Goal: Use online tool/utility: Utilize a website feature to perform a specific function

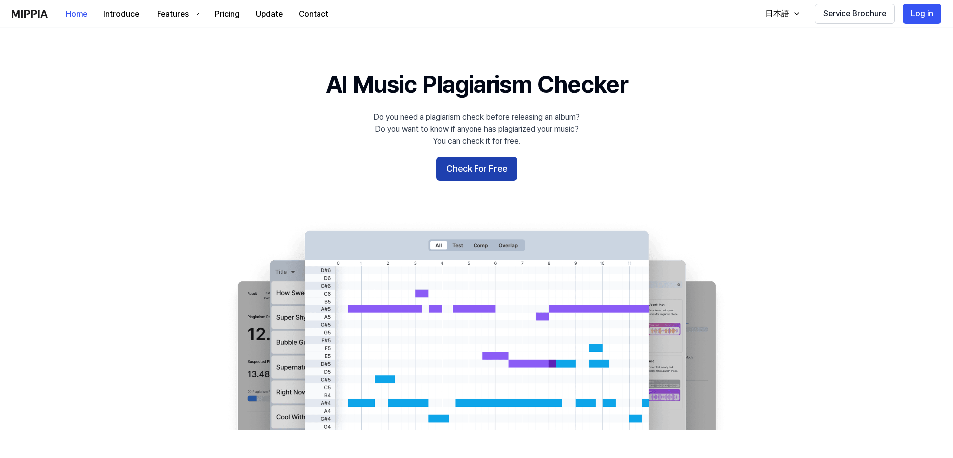
click at [489, 173] on button "Check For Free" at bounding box center [476, 169] width 81 height 24
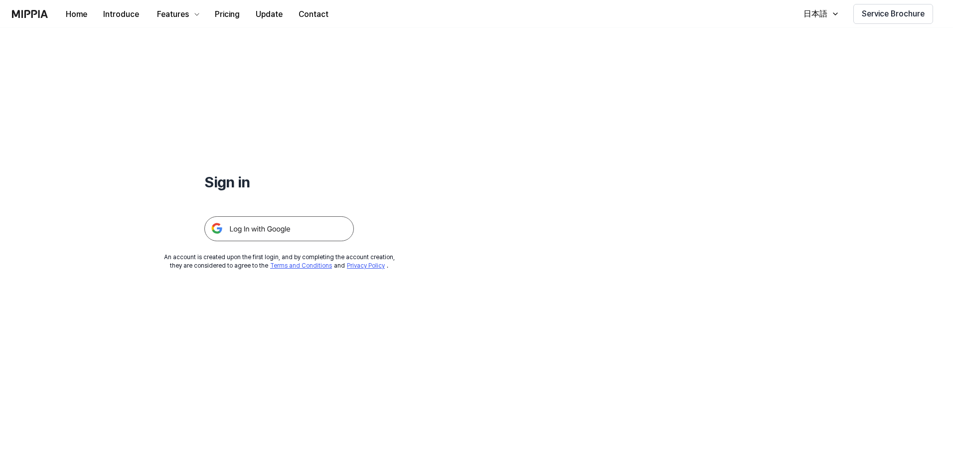
click at [284, 221] on img at bounding box center [279, 228] width 150 height 25
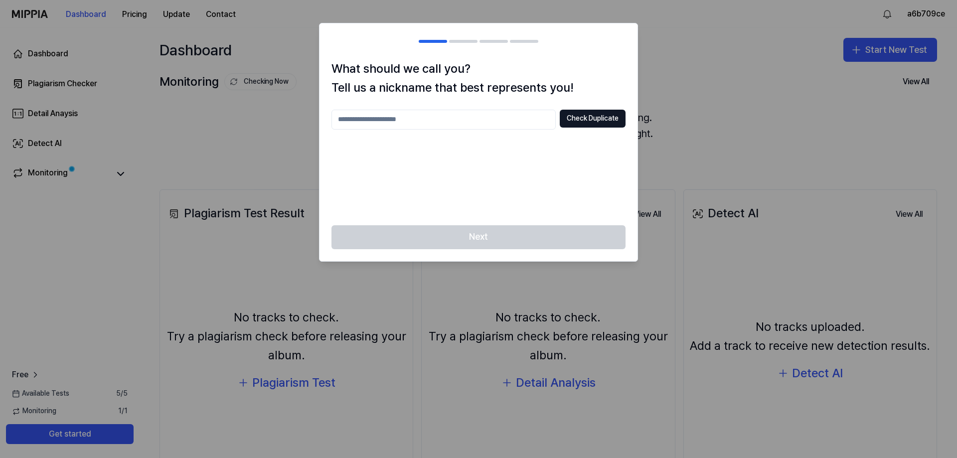
click at [547, 122] on input "text" at bounding box center [444, 120] width 224 height 20
type input "*****"
click at [565, 136] on div "***** Check Duplicate" at bounding box center [479, 162] width 294 height 104
click at [575, 121] on button "Check Duplicate" at bounding box center [593, 119] width 66 height 18
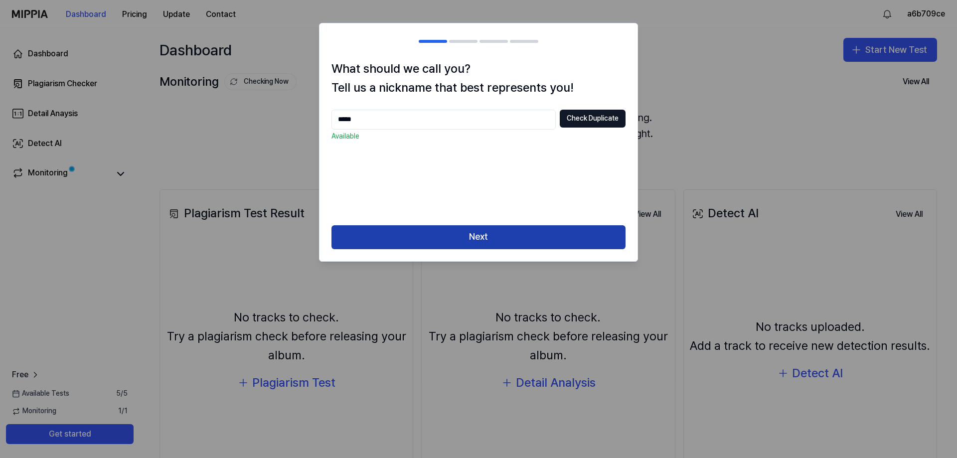
click at [535, 237] on button "Next" at bounding box center [479, 237] width 294 height 24
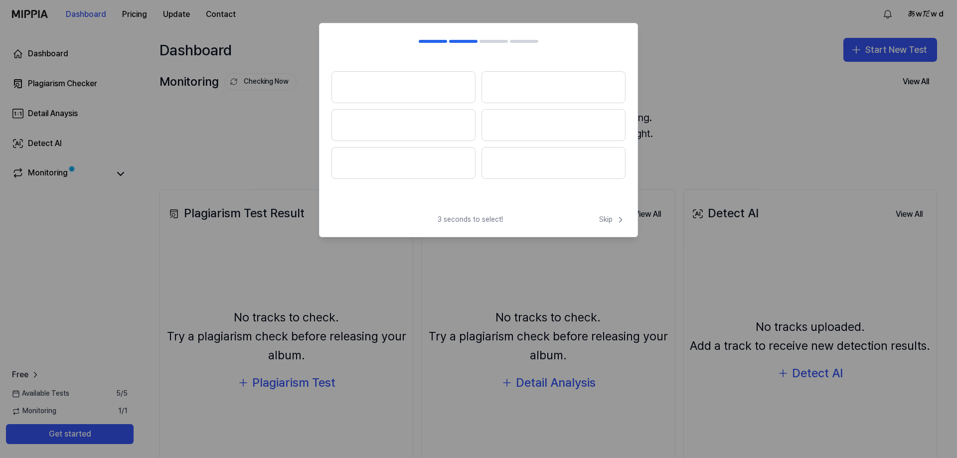
click at [593, 221] on div "3 seconds to select! Skip" at bounding box center [479, 226] width 318 height 22
click at [612, 219] on span "Skip" at bounding box center [612, 220] width 26 height 10
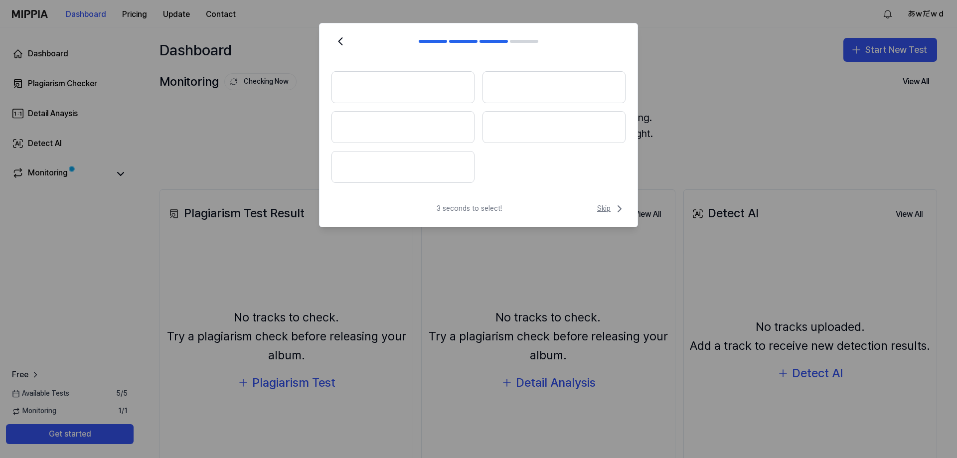
click at [607, 209] on span "Skip" at bounding box center [611, 209] width 28 height 12
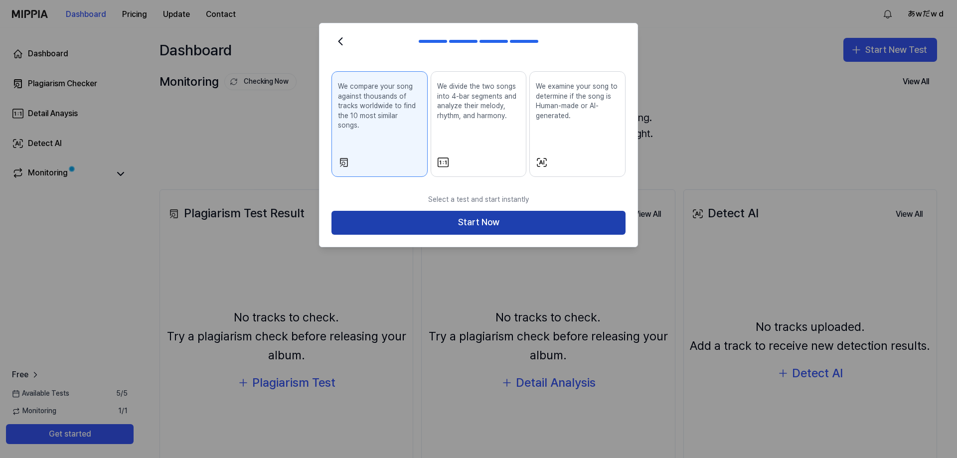
click at [549, 217] on button "Start Now" at bounding box center [479, 223] width 294 height 24
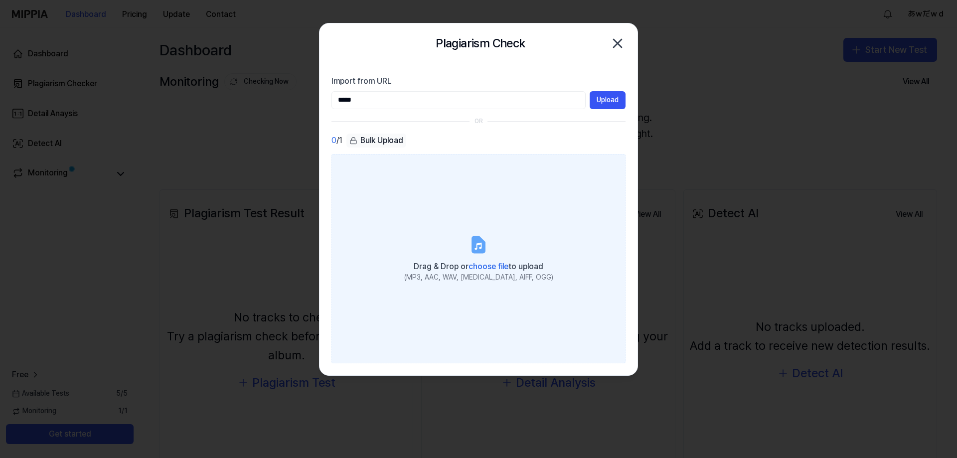
type input "*****"
click at [532, 217] on label "Drag & Drop or choose file to upload (MP3, AAC, WAV, [MEDICAL_DATA], AIFF, OGG)" at bounding box center [479, 258] width 294 height 209
click at [0, 0] on input "Drag & Drop or choose file to upload (MP3, AAC, WAV, [MEDICAL_DATA], AIFF, OGG)" at bounding box center [0, 0] width 0 height 0
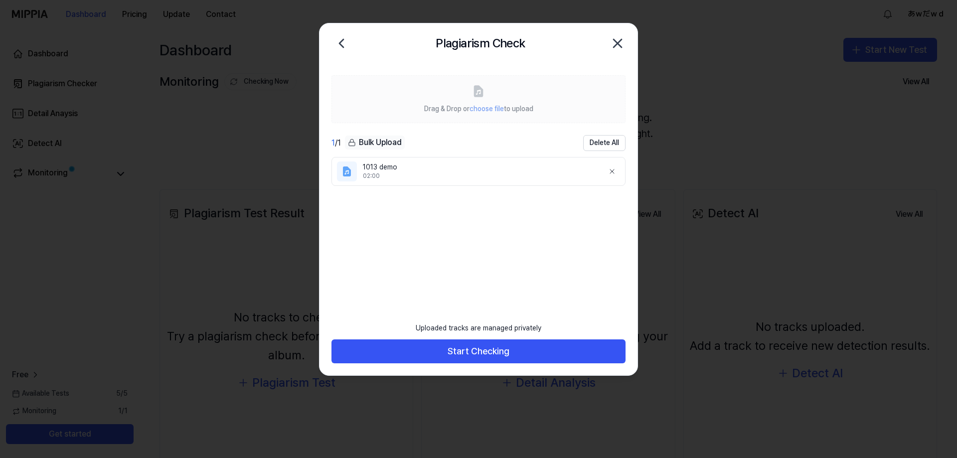
click at [459, 229] on ul "1013 demo 02:00" at bounding box center [479, 230] width 294 height 146
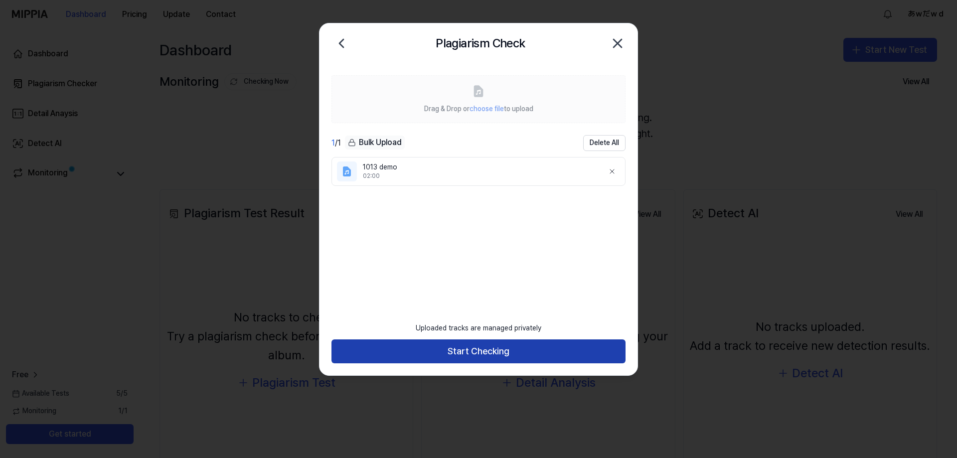
click at [456, 357] on button "Start Checking" at bounding box center [479, 352] width 294 height 24
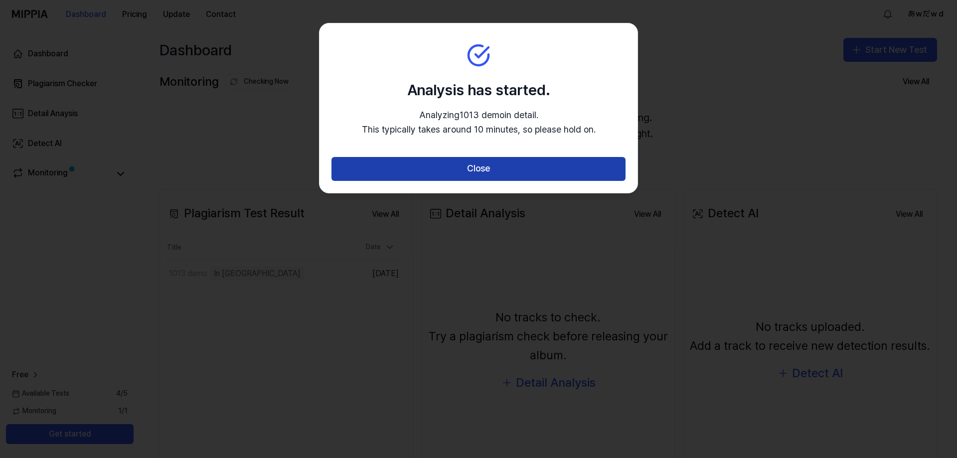
click at [496, 171] on button "Close" at bounding box center [479, 169] width 294 height 24
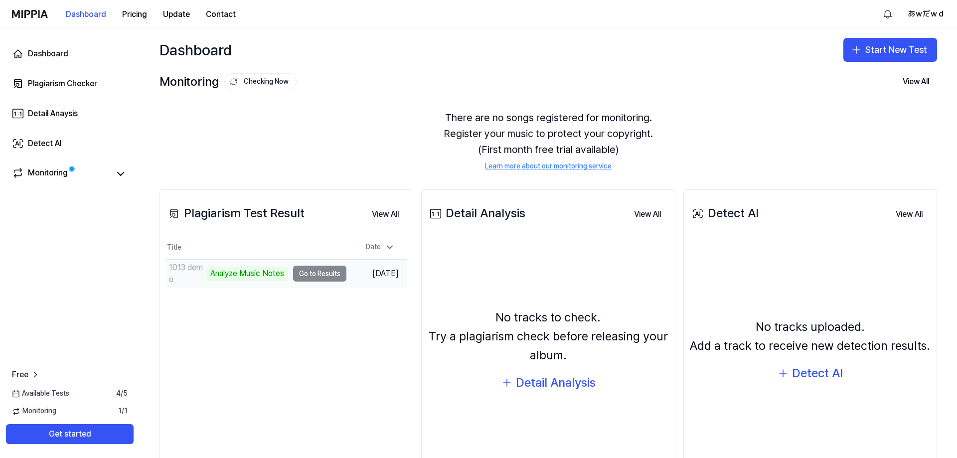
click at [317, 278] on td "1013 demo Analyze Music Notes Go to Results" at bounding box center [256, 274] width 180 height 28
click at [311, 275] on button "Go to Results" at bounding box center [319, 274] width 53 height 16
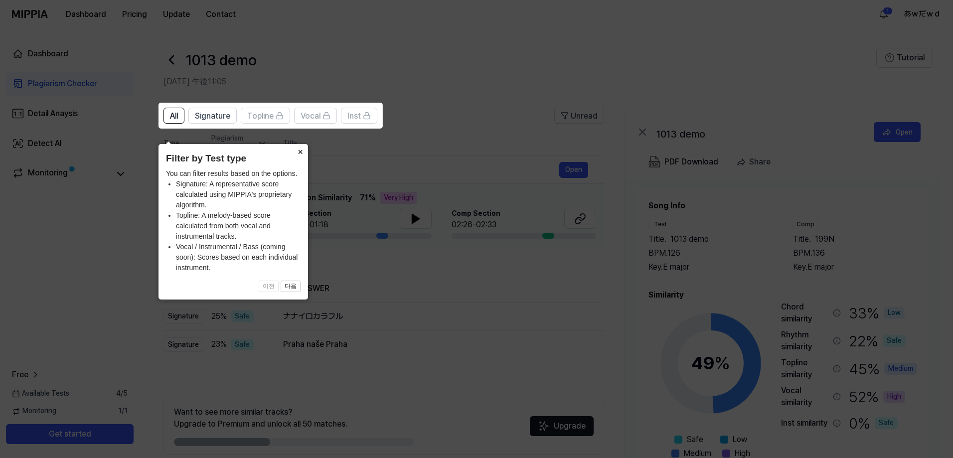
click at [298, 144] on button "×" at bounding box center [300, 151] width 16 height 14
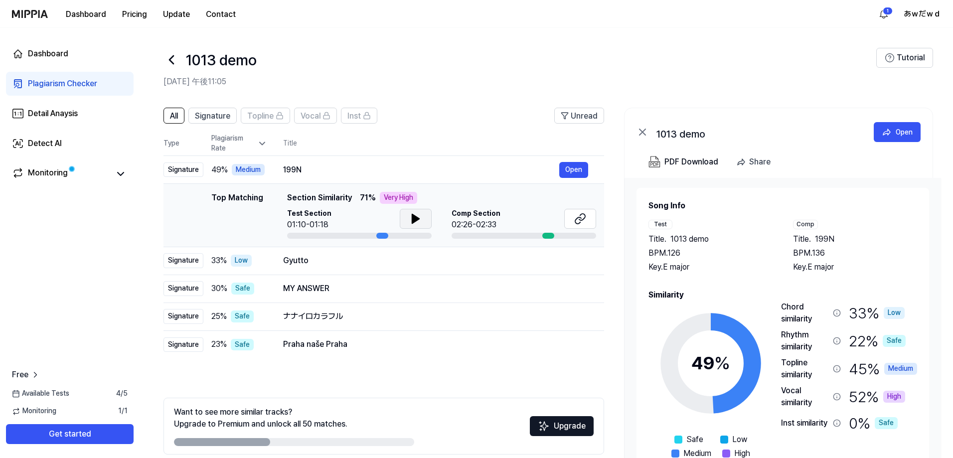
click at [413, 217] on icon at bounding box center [415, 218] width 7 height 9
click at [421, 220] on button at bounding box center [416, 219] width 32 height 20
click at [493, 220] on div "02:26-02:33" at bounding box center [476, 225] width 49 height 12
click at [583, 221] on icon at bounding box center [580, 219] width 12 height 12
click at [414, 269] on td "Gyutto Open" at bounding box center [435, 261] width 337 height 28
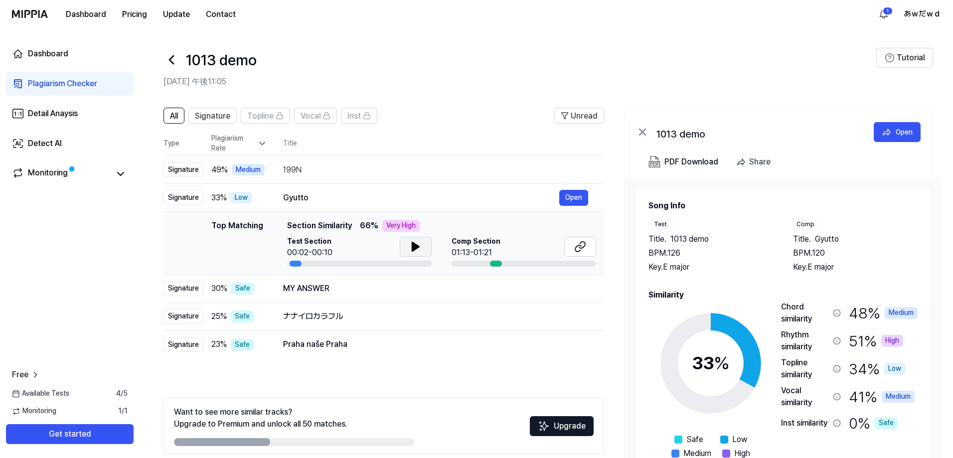
click at [414, 247] on icon at bounding box center [415, 246] width 7 height 9
click at [581, 199] on button "Open" at bounding box center [573, 198] width 29 height 16
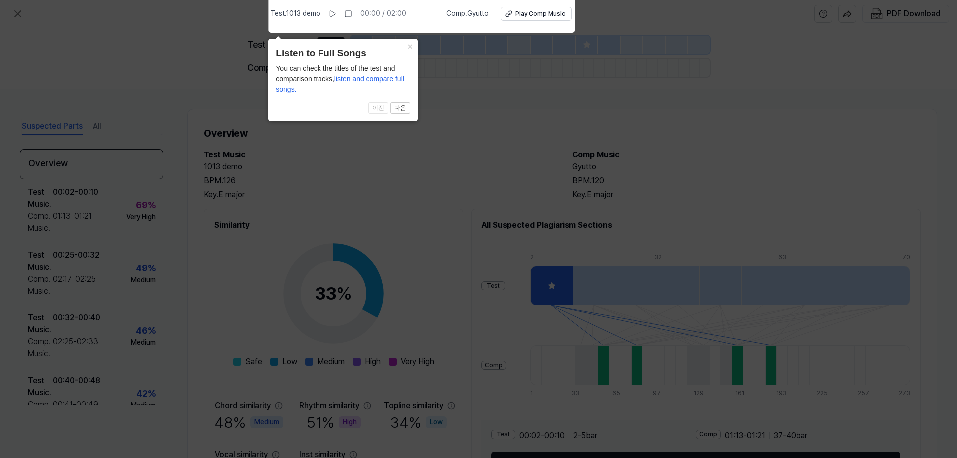
click at [401, 46] on header "Listen to Full Songs" at bounding box center [343, 53] width 135 height 14
click at [405, 46] on button "×" at bounding box center [410, 46] width 16 height 14
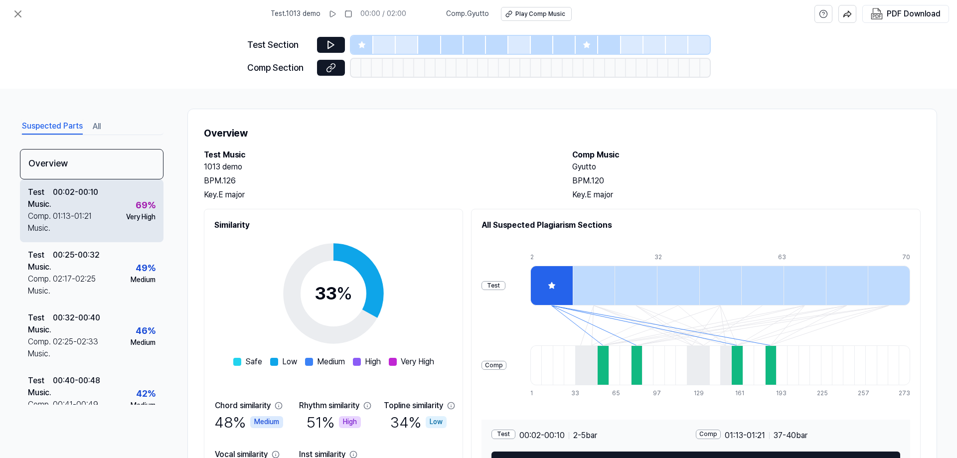
click at [86, 210] on div "01:13 - 01:21" at bounding box center [72, 222] width 39 height 24
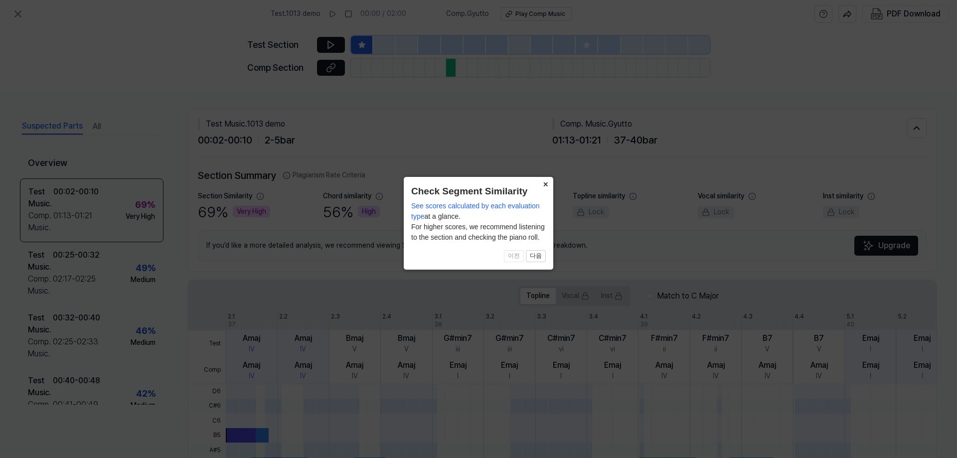
click at [545, 183] on button "×" at bounding box center [545, 184] width 16 height 14
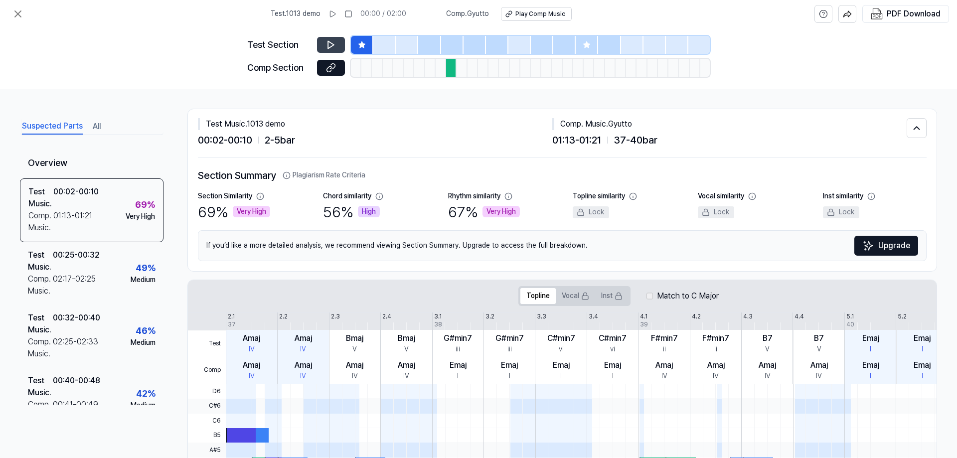
click at [327, 39] on button at bounding box center [331, 45] width 28 height 16
click at [329, 68] on icon at bounding box center [331, 68] width 10 height 10
click at [318, 40] on button at bounding box center [331, 45] width 28 height 16
click at [11, 28] on div "Test Section Comp Section" at bounding box center [478, 58] width 957 height 61
click at [13, 17] on icon at bounding box center [18, 14] width 12 height 12
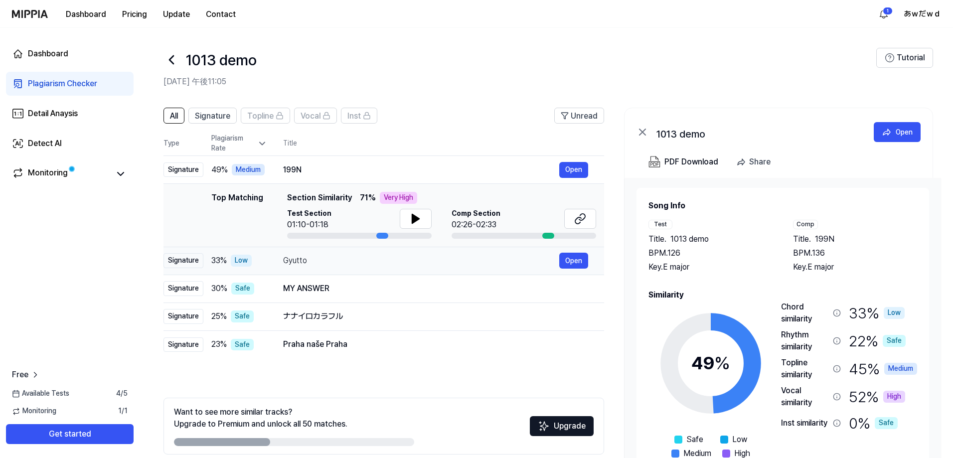
click at [256, 260] on div "33 % Low" at bounding box center [239, 261] width 56 height 12
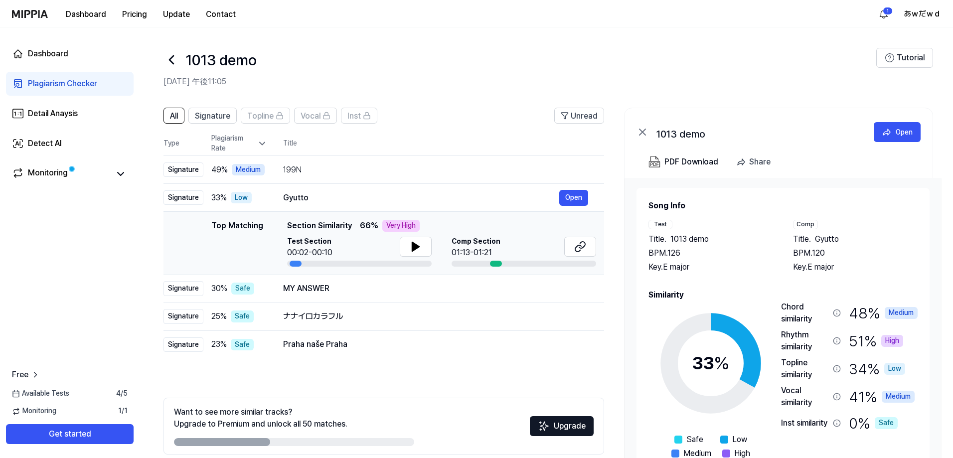
scroll to position [44, 0]
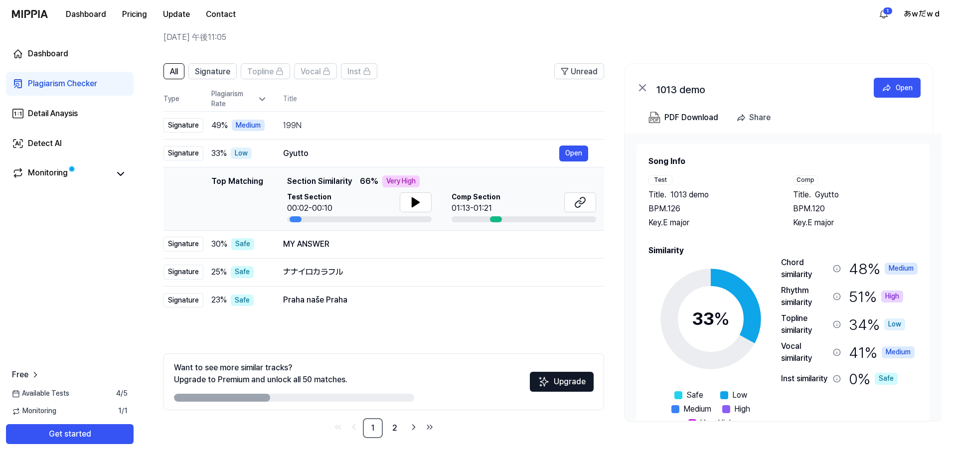
drag, startPoint x: 845, startPoint y: 233, endPoint x: 835, endPoint y: 109, distance: 124.5
drag, startPoint x: 835, startPoint y: 109, endPoint x: 799, endPoint y: 75, distance: 49.7
drag, startPoint x: 799, startPoint y: 75, endPoint x: 498, endPoint y: 55, distance: 301.8
click at [498, 55] on div "All Signature Topline Vocal Inst Unread All Signature Topline Vocal Inst Type P…" at bounding box center [547, 255] width 814 height 405
click at [410, 121] on div "199N" at bounding box center [421, 126] width 276 height 12
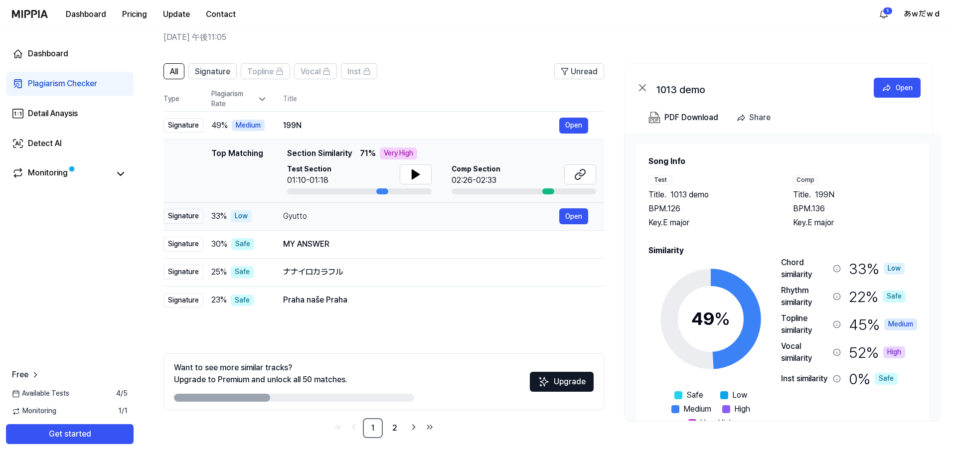
click at [361, 221] on div "Gyutto" at bounding box center [421, 216] width 276 height 12
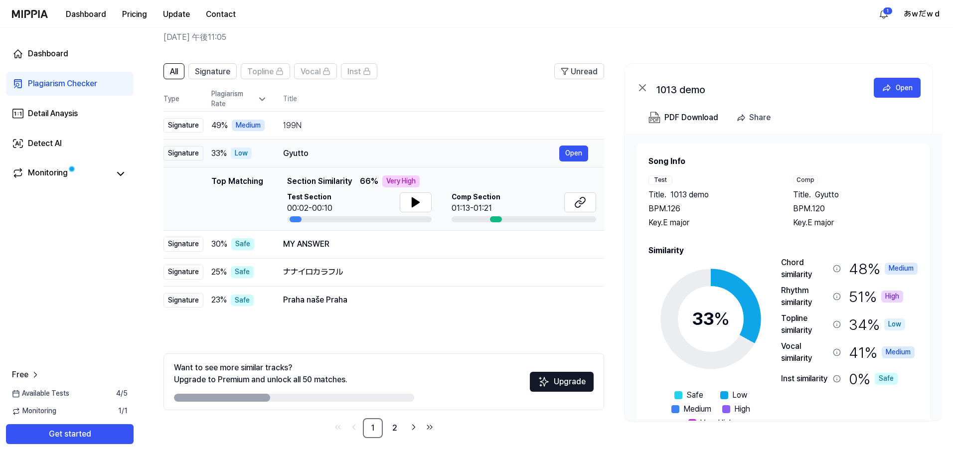
click at [401, 150] on div "Gyutto" at bounding box center [421, 154] width 276 height 12
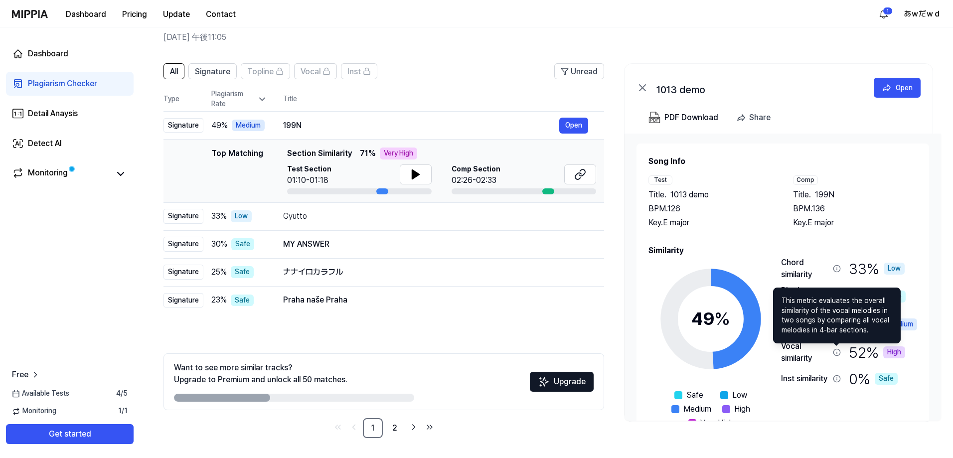
click at [840, 353] on icon at bounding box center [837, 352] width 6 height 6
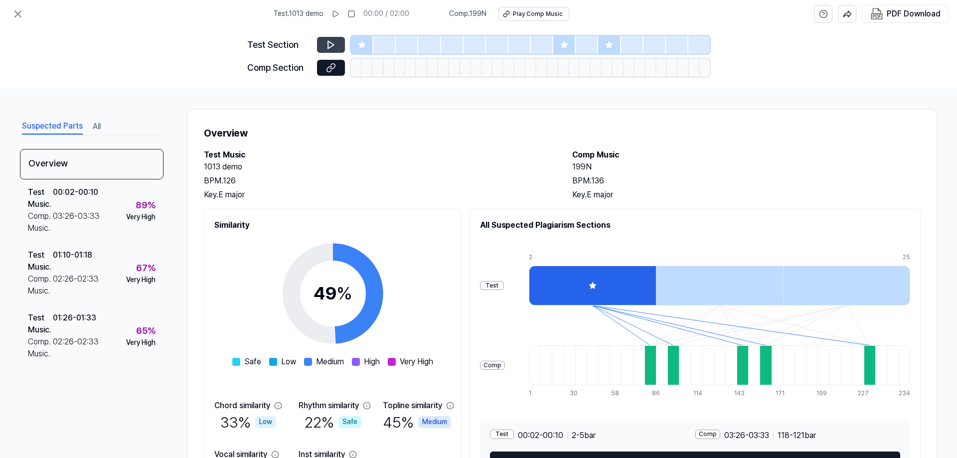
click at [328, 44] on icon at bounding box center [331, 45] width 10 height 10
click at [573, 49] on div at bounding box center [564, 45] width 22 height 18
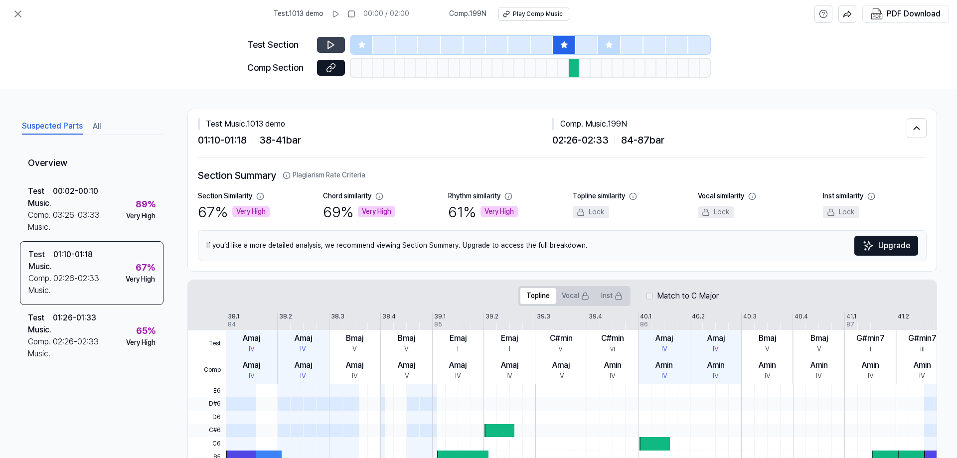
click at [338, 46] on button at bounding box center [331, 45] width 28 height 16
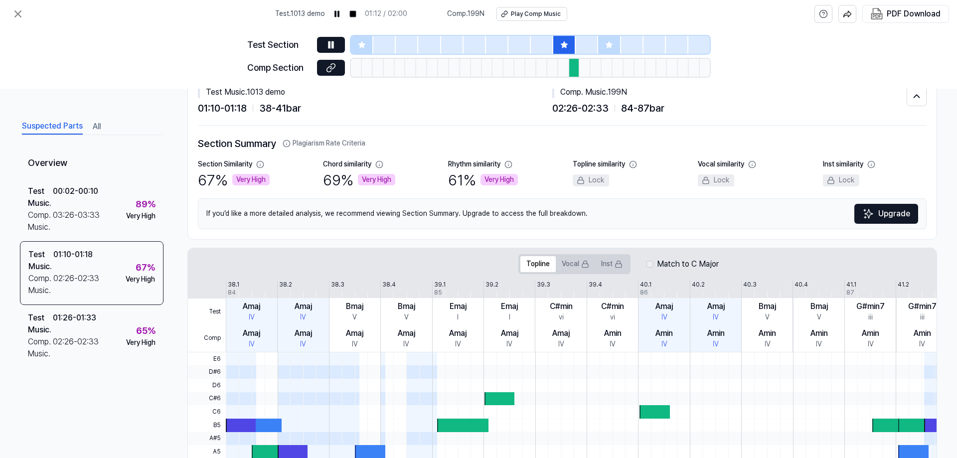
scroll to position [50, 0]
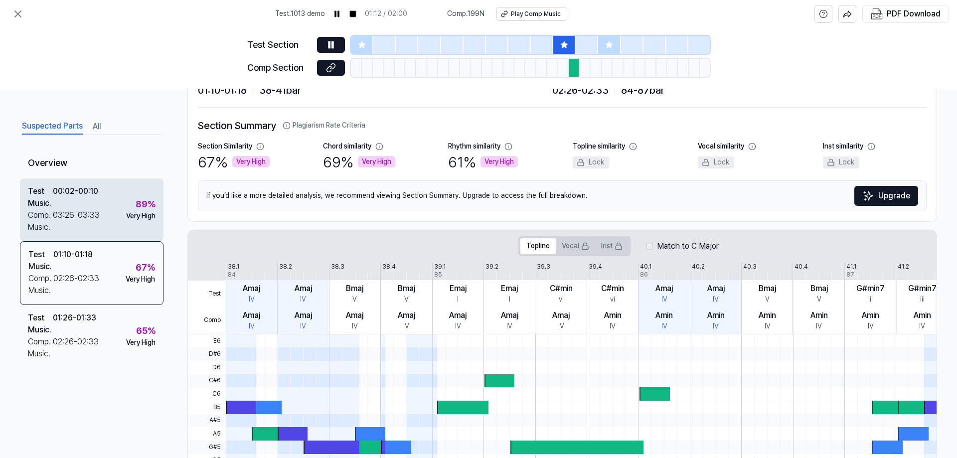
click at [111, 214] on div "Test Music . 00:02 - 00:10 Comp. Music . 03:26 - 03:33 89 % Very High" at bounding box center [92, 209] width 144 height 63
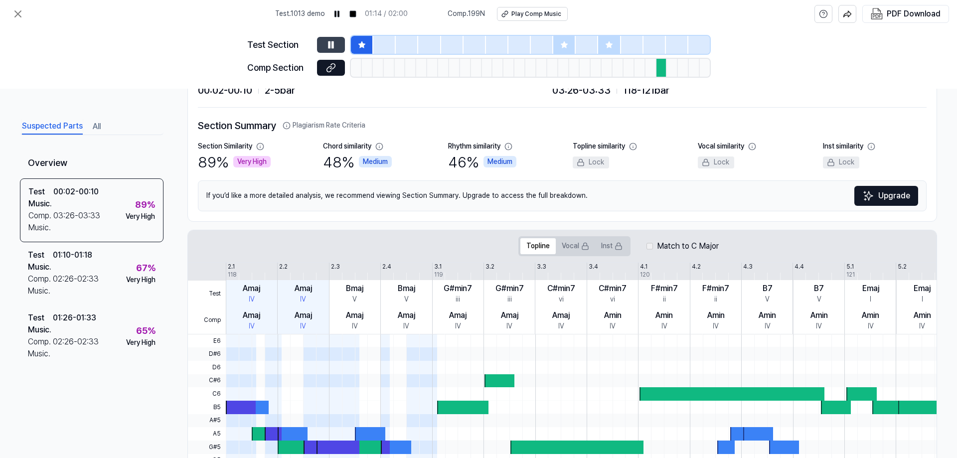
click at [336, 49] on button at bounding box center [331, 45] width 28 height 16
click at [329, 70] on icon at bounding box center [331, 68] width 10 height 10
click at [329, 45] on icon at bounding box center [329, 44] width 1 height 6
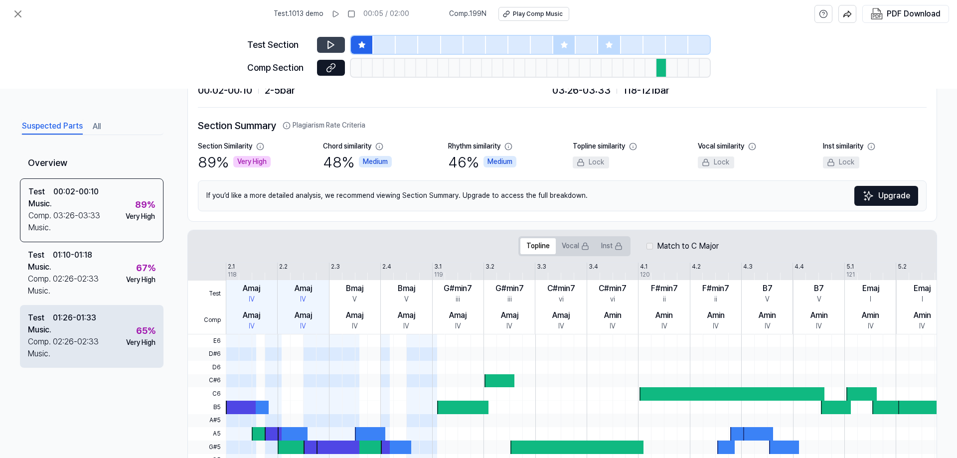
click at [146, 342] on div "Very High" at bounding box center [140, 343] width 29 height 10
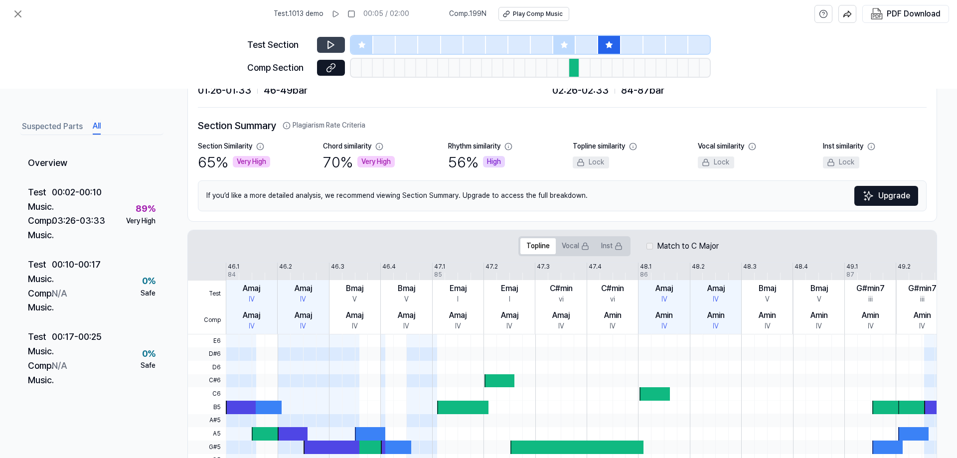
click at [100, 123] on button "All" at bounding box center [97, 127] width 8 height 16
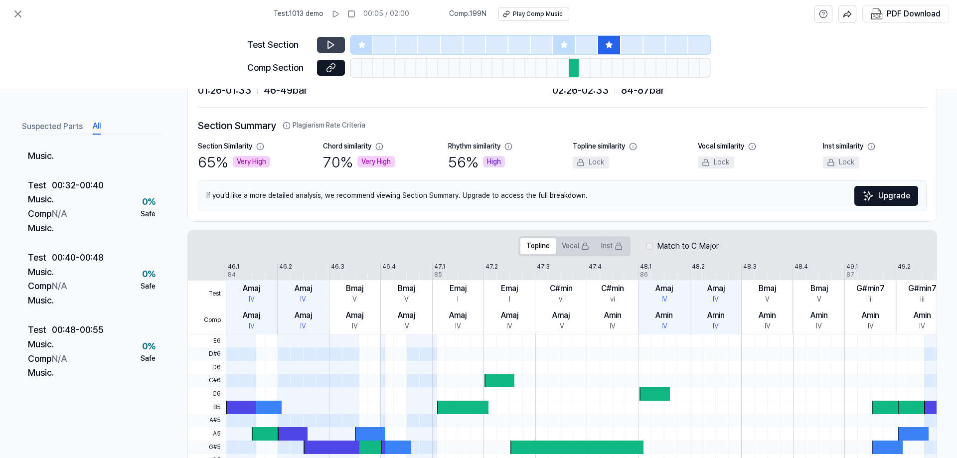
scroll to position [299, 0]
click at [29, 11] on div "Test . 1013 demo 00:05 / 02:00 Comp . 199N Play Comp Music PDF Download" at bounding box center [478, 14] width 957 height 28
click at [22, 14] on button at bounding box center [18, 14] width 20 height 20
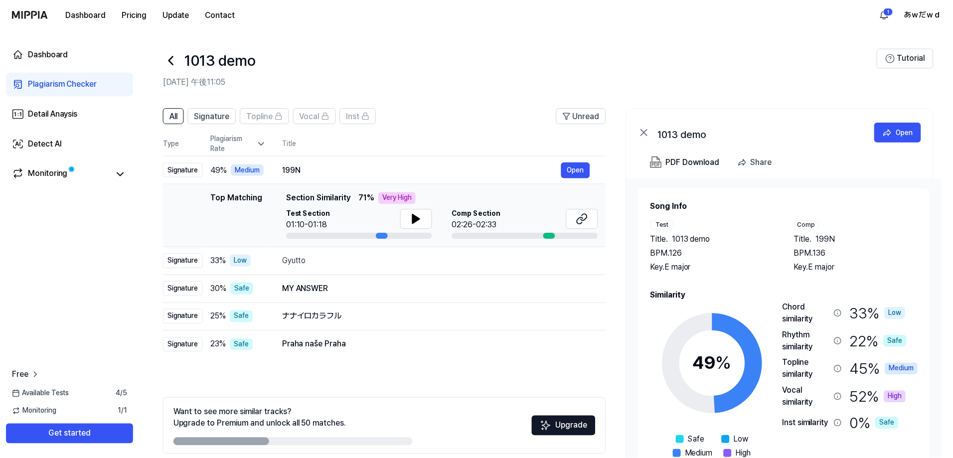
scroll to position [44, 0]
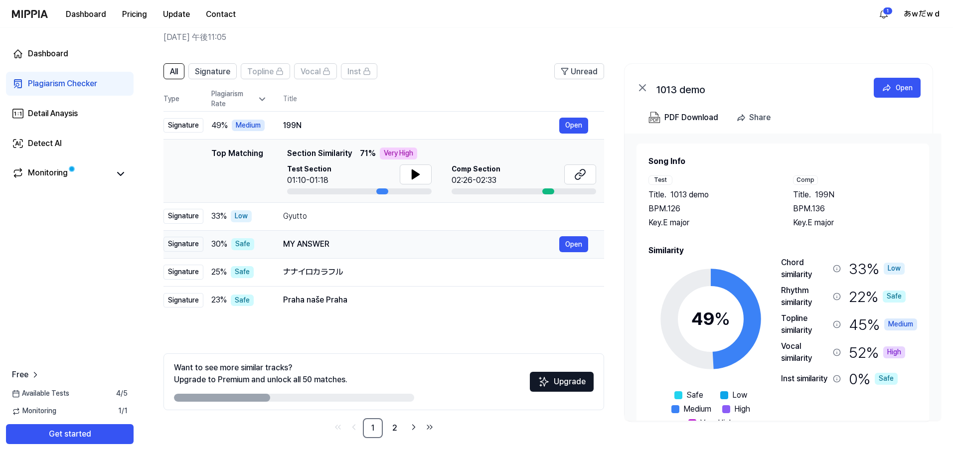
click at [366, 248] on div "MY ANSWER" at bounding box center [421, 244] width 276 height 12
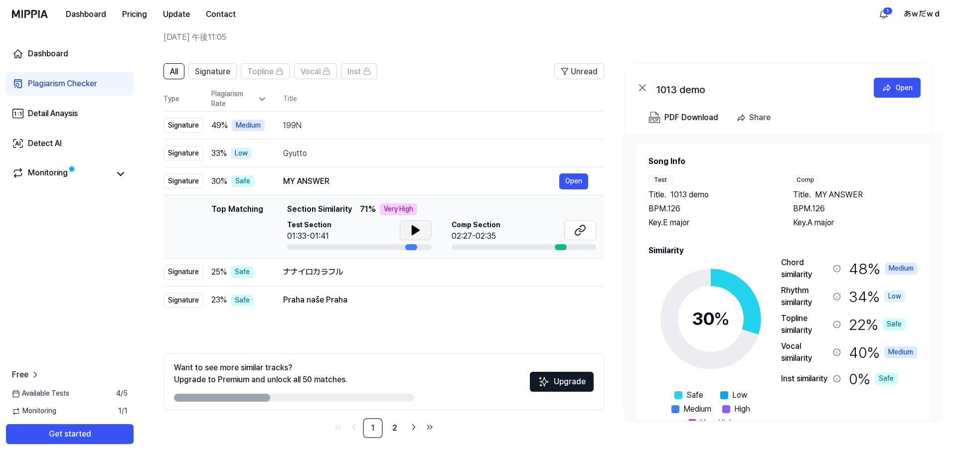
click at [425, 232] on button at bounding box center [416, 230] width 32 height 20
click at [581, 230] on icon at bounding box center [578, 232] width 6 height 6
click at [422, 239] on button at bounding box center [416, 230] width 32 height 20
click at [297, 282] on td "ナナイロカラフル Open" at bounding box center [435, 272] width 337 height 28
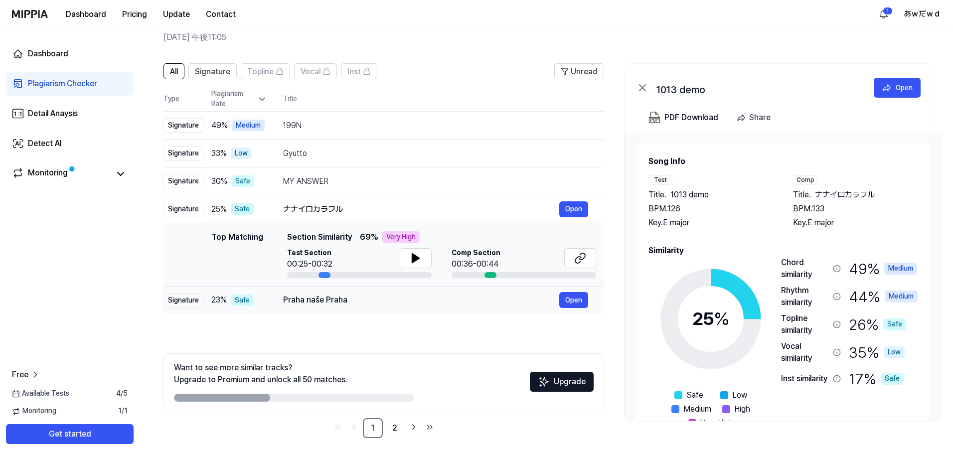
click at [301, 295] on div "Praha naše Praha" at bounding box center [421, 300] width 276 height 12
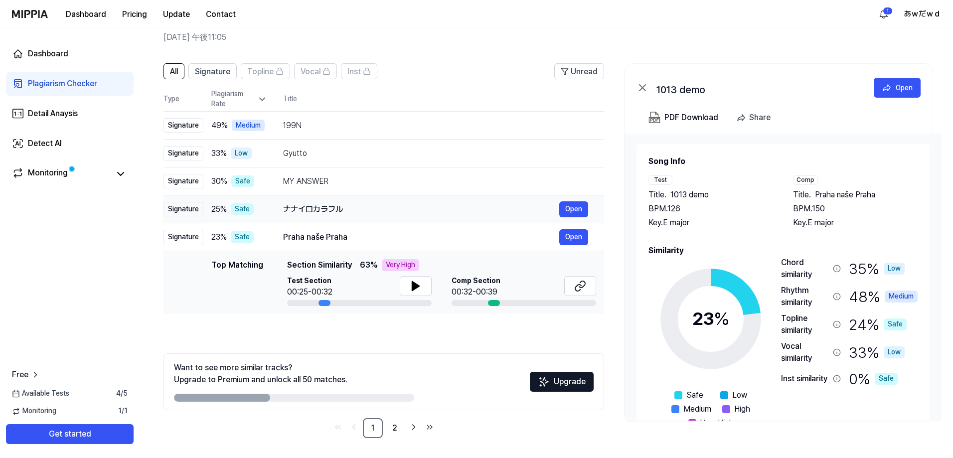
click at [337, 206] on div "ナナイロカラフル" at bounding box center [421, 209] width 276 height 12
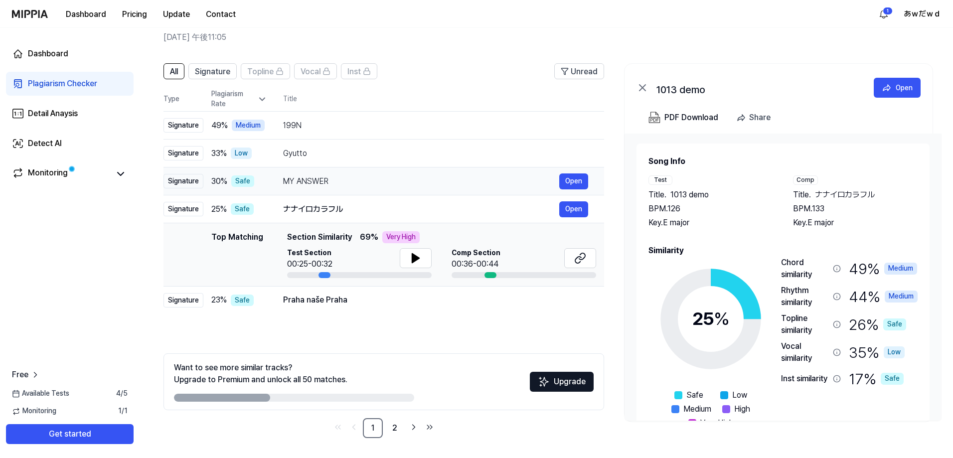
click at [343, 178] on div "MY ANSWER" at bounding box center [421, 181] width 276 height 12
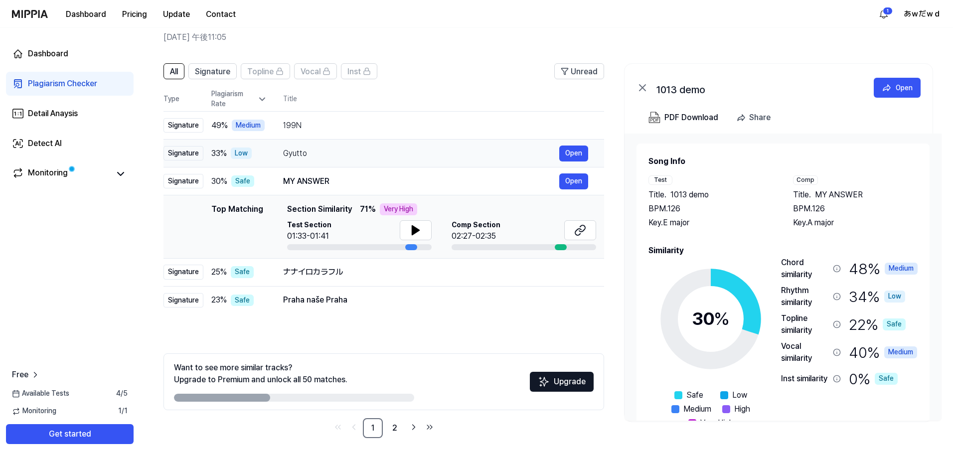
click at [363, 151] on div "Gyutto" at bounding box center [421, 154] width 276 height 12
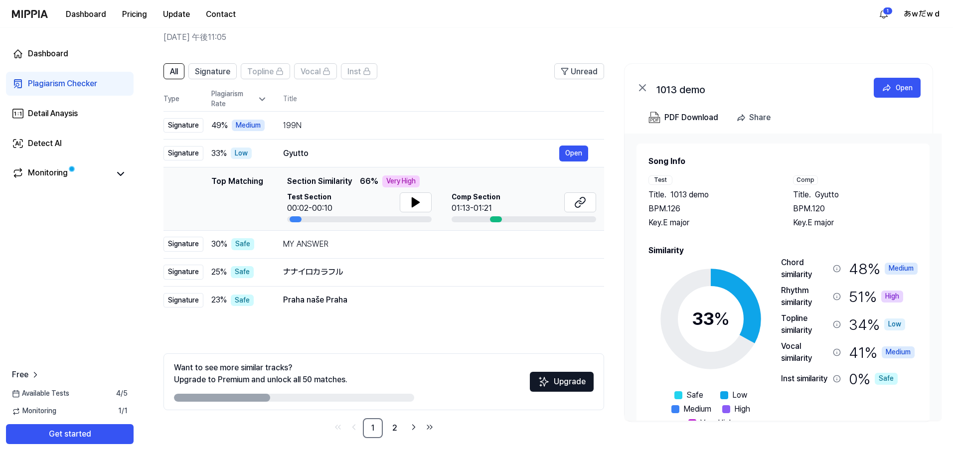
click at [249, 98] on div "Plagiarism Rate" at bounding box center [239, 98] width 56 height 19
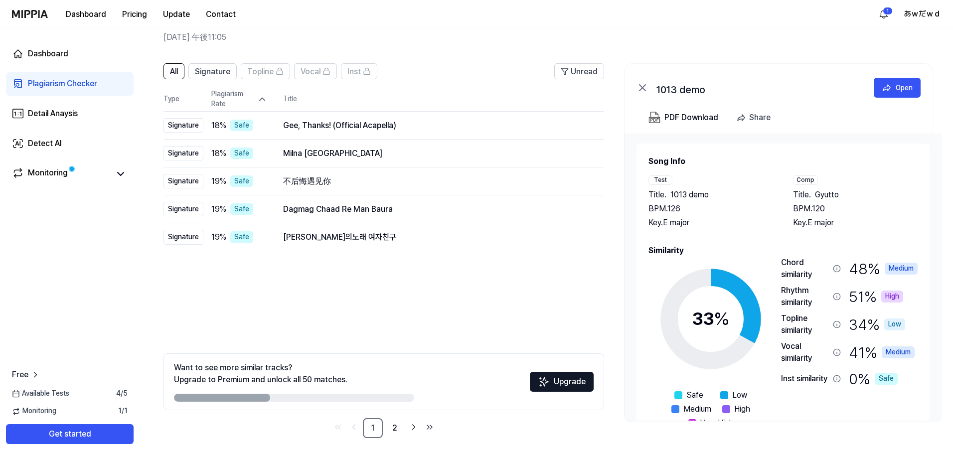
click at [256, 98] on div "Plagiarism Rate" at bounding box center [239, 98] width 56 height 19
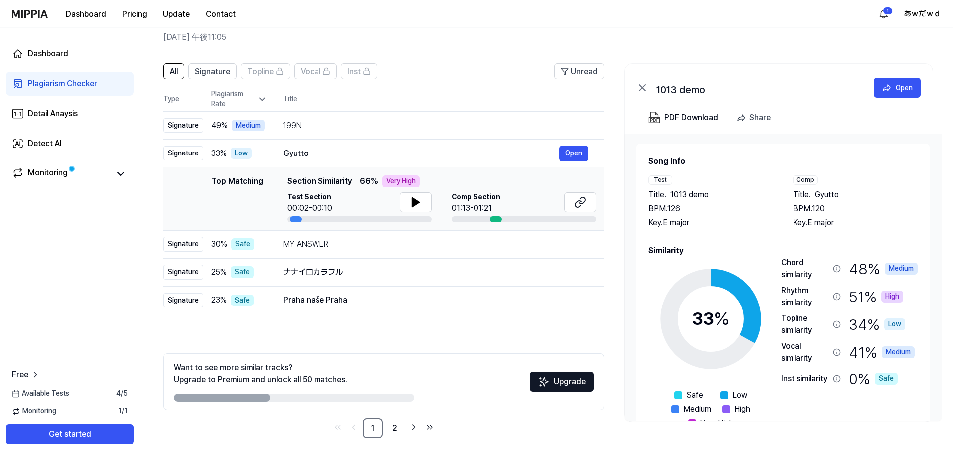
click at [178, 101] on th "Type" at bounding box center [184, 99] width 40 height 24
click at [400, 428] on link "2" at bounding box center [395, 428] width 20 height 20
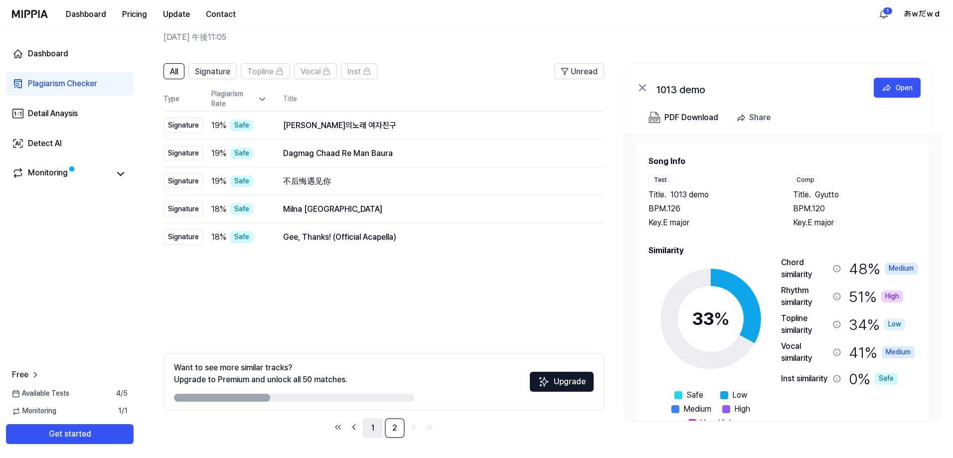
click at [373, 431] on link "1" at bounding box center [373, 428] width 20 height 20
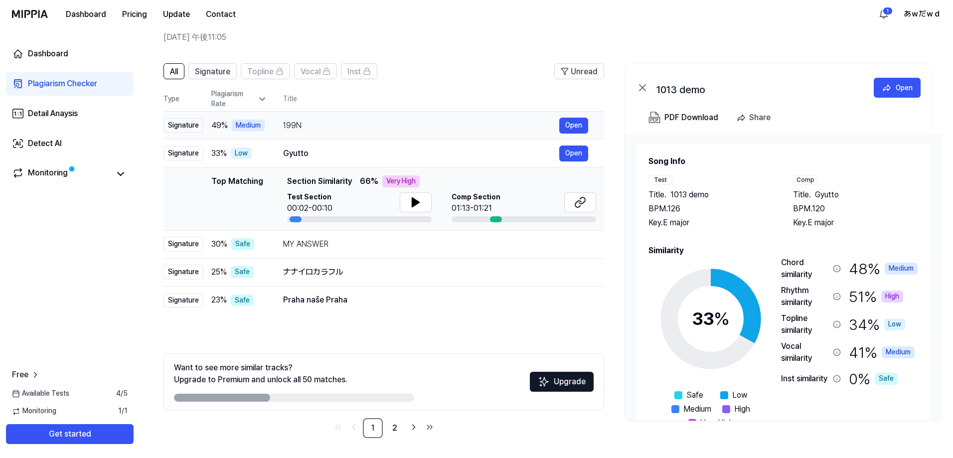
click at [334, 121] on div "199N" at bounding box center [421, 126] width 276 height 12
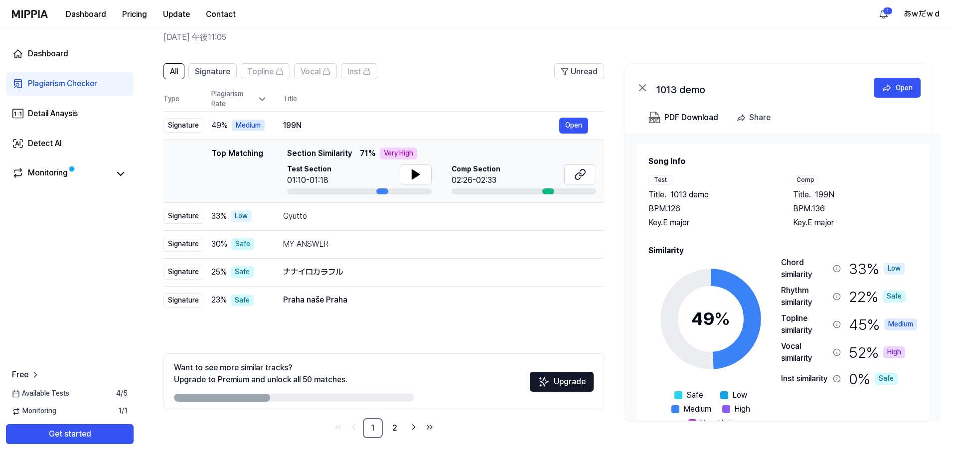
click at [891, 351] on div "High" at bounding box center [894, 352] width 22 height 12
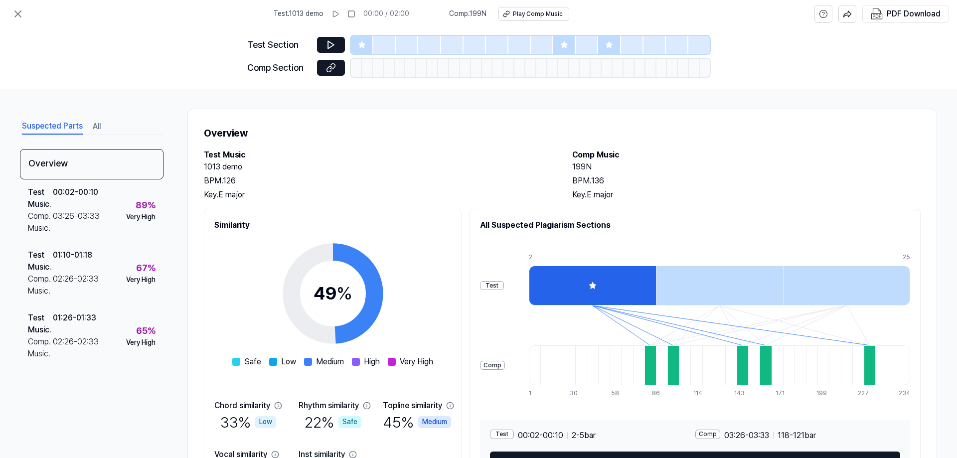
scroll to position [70, 0]
